Goal: Information Seeking & Learning: Learn about a topic

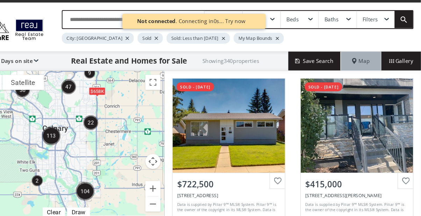
scroll to position [1, 0]
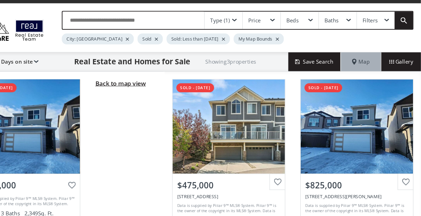
click at [138, 88] on span "Back to map view" at bounding box center [142, 88] width 47 height 8
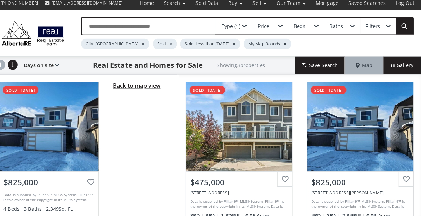
click at [151, 90] on span "Back to map view" at bounding box center [142, 88] width 47 height 8
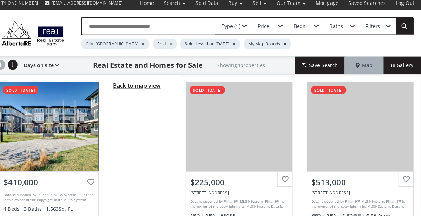
click at [155, 91] on span "Back to map view" at bounding box center [142, 88] width 47 height 8
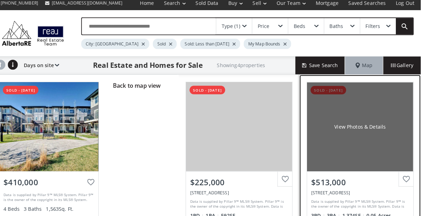
click at [364, 112] on div "View Photos & Details" at bounding box center [362, 128] width 104 height 87
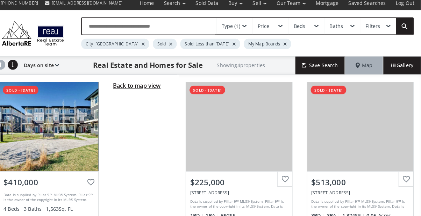
click at [157, 90] on span "Back to map view" at bounding box center [142, 88] width 47 height 8
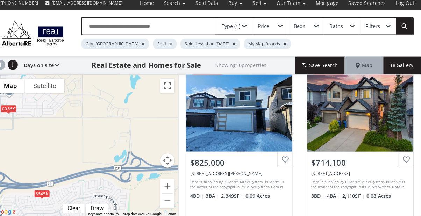
scroll to position [187, 0]
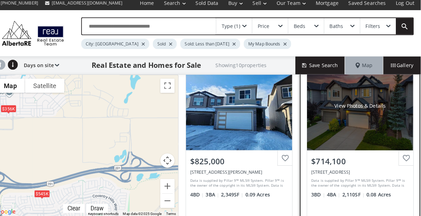
click at [368, 114] on div "View Photos & Details" at bounding box center [362, 107] width 104 height 87
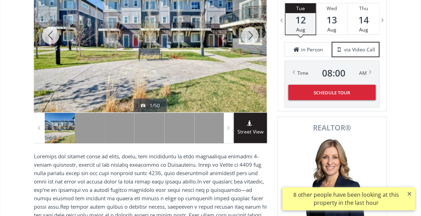
scroll to position [146, 0]
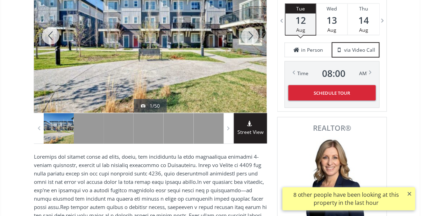
click at [220, 89] on div at bounding box center [150, 36] width 233 height 154
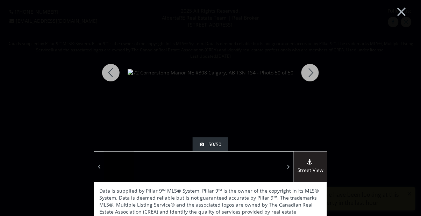
click at [310, 76] on div at bounding box center [310, 72] width 34 height 157
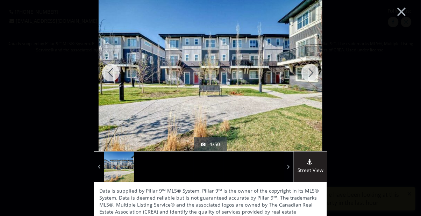
click at [311, 73] on div at bounding box center [310, 72] width 34 height 157
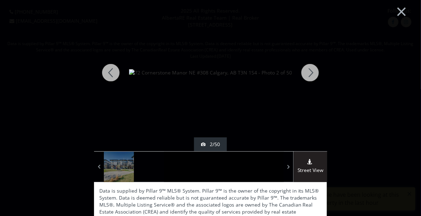
click at [312, 74] on div at bounding box center [310, 72] width 34 height 157
click at [311, 75] on div at bounding box center [310, 72] width 34 height 157
click at [312, 75] on div at bounding box center [310, 72] width 34 height 157
click at [311, 75] on div at bounding box center [310, 72] width 34 height 157
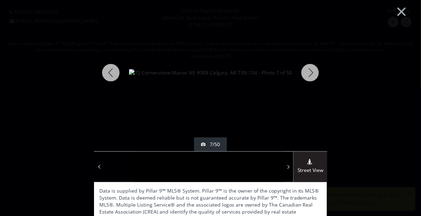
click at [312, 75] on div at bounding box center [310, 72] width 34 height 157
click at [311, 75] on div at bounding box center [310, 72] width 34 height 157
click at [312, 75] on div at bounding box center [310, 72] width 34 height 157
click at [311, 75] on div at bounding box center [310, 72] width 34 height 157
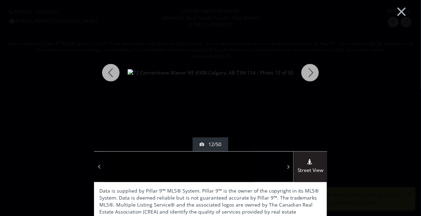
click at [311, 75] on div at bounding box center [310, 72] width 34 height 157
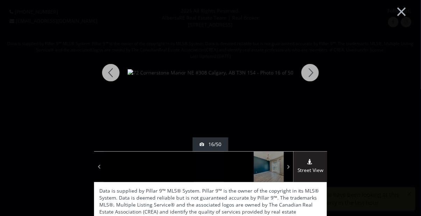
click at [311, 75] on div at bounding box center [310, 72] width 34 height 157
click at [311, 74] on div at bounding box center [310, 72] width 34 height 157
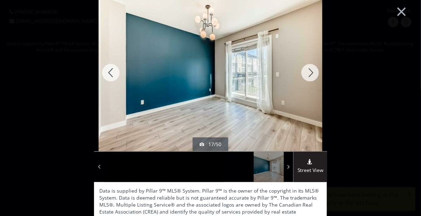
click at [311, 75] on div at bounding box center [310, 72] width 34 height 157
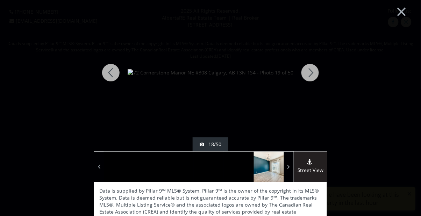
click at [311, 75] on div at bounding box center [310, 72] width 34 height 157
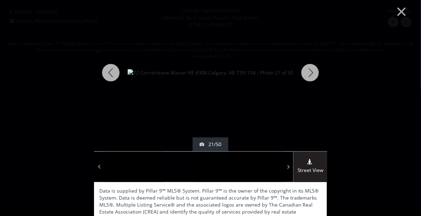
click at [310, 75] on div at bounding box center [310, 72] width 34 height 157
click at [309, 75] on div at bounding box center [310, 72] width 34 height 157
click at [308, 75] on div at bounding box center [310, 72] width 34 height 157
click at [310, 75] on div at bounding box center [310, 72] width 34 height 157
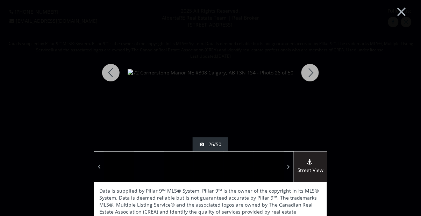
click at [309, 75] on div at bounding box center [310, 72] width 34 height 157
click at [310, 74] on div at bounding box center [310, 72] width 34 height 157
click at [310, 73] on div at bounding box center [310, 72] width 34 height 157
click at [310, 74] on div at bounding box center [310, 72] width 34 height 157
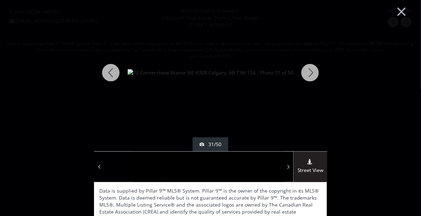
click at [310, 74] on div at bounding box center [310, 72] width 34 height 157
click at [402, 10] on button "×" at bounding box center [402, 11] width 38 height 29
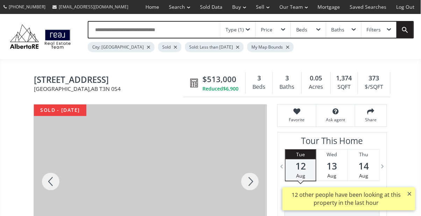
scroll to position [2, 0]
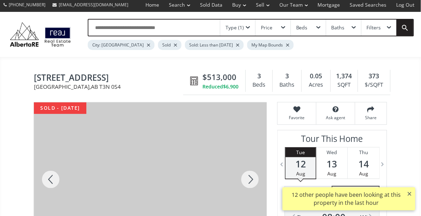
click at [253, 180] on div at bounding box center [250, 179] width 34 height 154
click at [252, 179] on div at bounding box center [250, 179] width 34 height 154
click at [249, 180] on div at bounding box center [250, 179] width 34 height 154
click at [248, 182] on div at bounding box center [250, 179] width 34 height 154
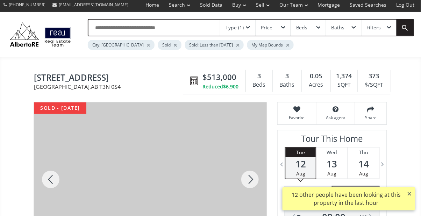
click at [248, 181] on div at bounding box center [250, 179] width 34 height 154
click at [247, 182] on div at bounding box center [250, 179] width 34 height 154
click at [246, 183] on div at bounding box center [250, 179] width 34 height 154
click at [247, 181] on div at bounding box center [250, 179] width 34 height 154
click at [249, 180] on div at bounding box center [250, 179] width 34 height 154
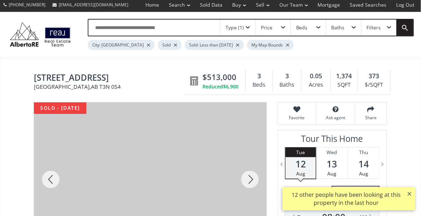
click at [248, 179] on div at bounding box center [250, 179] width 34 height 154
click at [248, 180] on div at bounding box center [250, 179] width 34 height 154
click at [246, 181] on div at bounding box center [250, 179] width 34 height 154
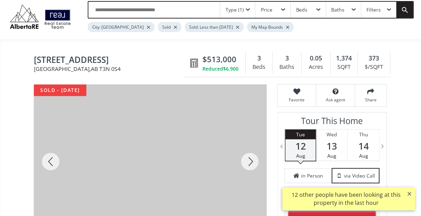
scroll to position [22, 0]
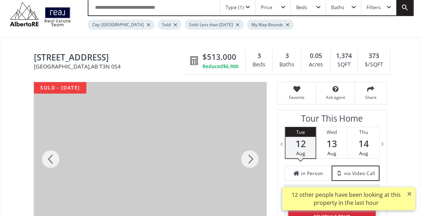
click at [246, 160] on div at bounding box center [250, 159] width 34 height 154
click at [245, 159] on div at bounding box center [250, 159] width 34 height 154
click at [246, 160] on div at bounding box center [250, 159] width 34 height 154
click at [245, 160] on div at bounding box center [250, 159] width 34 height 154
click at [248, 162] on div at bounding box center [250, 159] width 34 height 154
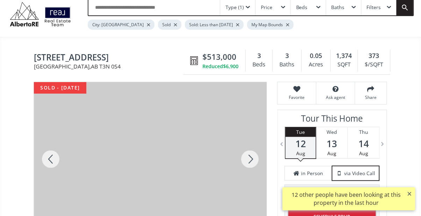
click at [248, 161] on div at bounding box center [250, 159] width 34 height 154
click at [248, 159] on div at bounding box center [250, 159] width 34 height 154
click at [243, 161] on div at bounding box center [250, 159] width 34 height 154
click at [244, 160] on div at bounding box center [250, 159] width 34 height 154
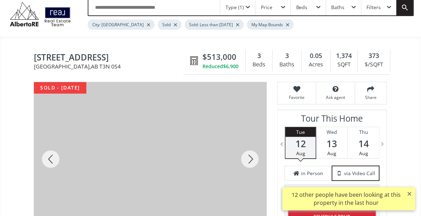
click at [247, 161] on div at bounding box center [250, 159] width 34 height 154
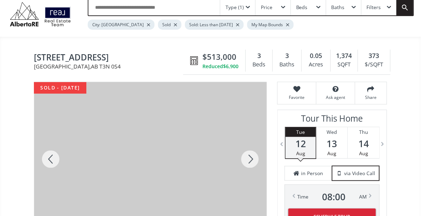
click at [244, 164] on div at bounding box center [250, 159] width 34 height 154
click at [239, 163] on div at bounding box center [250, 159] width 34 height 154
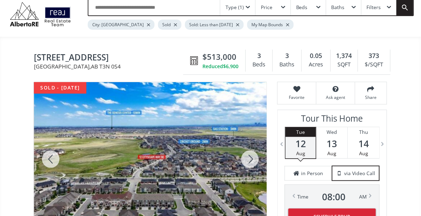
click at [246, 162] on div at bounding box center [250, 159] width 34 height 154
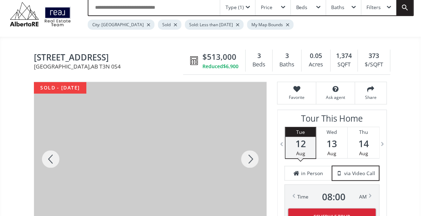
click at [246, 163] on div at bounding box center [250, 159] width 34 height 154
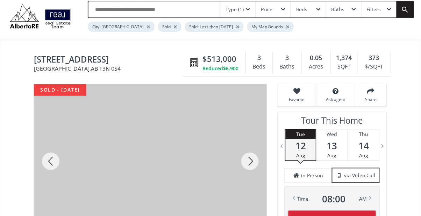
scroll to position [0, 0]
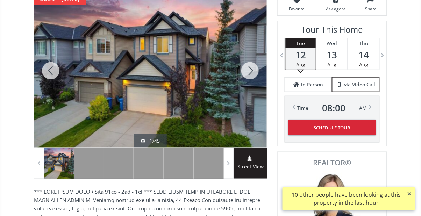
scroll to position [109, 0]
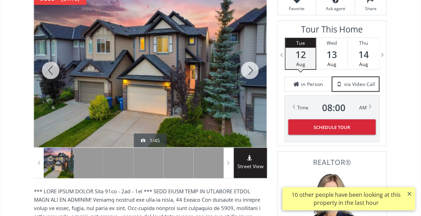
click at [61, 115] on div at bounding box center [51, 70] width 34 height 154
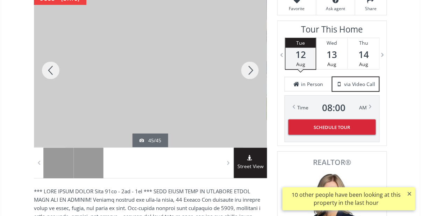
click at [252, 72] on div at bounding box center [250, 70] width 34 height 154
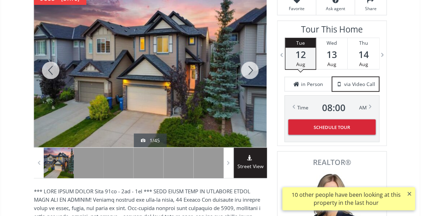
click at [45, 76] on div at bounding box center [51, 70] width 34 height 154
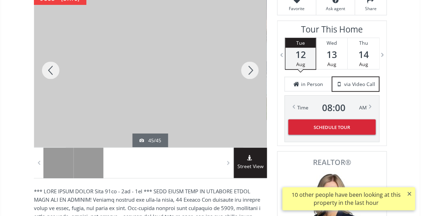
click at [47, 77] on div at bounding box center [51, 70] width 34 height 154
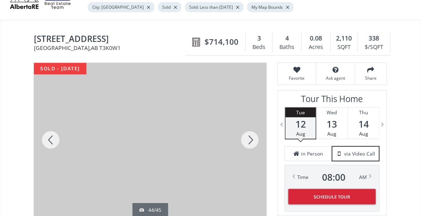
scroll to position [66, 0]
